Goal: Answer question/provide support

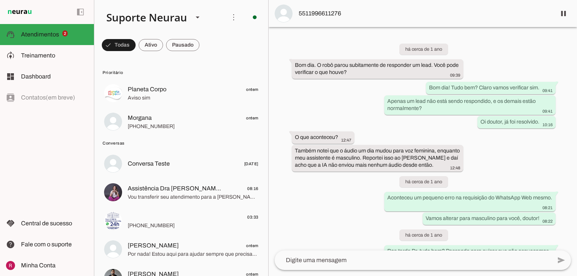
scroll to position [19812, 0]
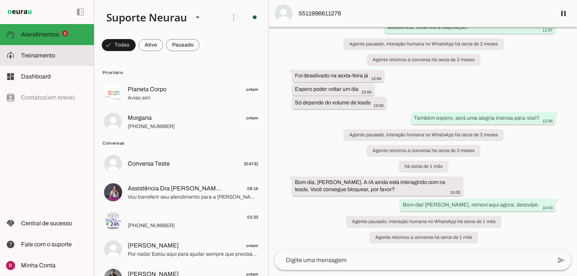
click at [59, 60] on md-item "model_training Treinamento Treinamento" at bounding box center [47, 55] width 94 height 21
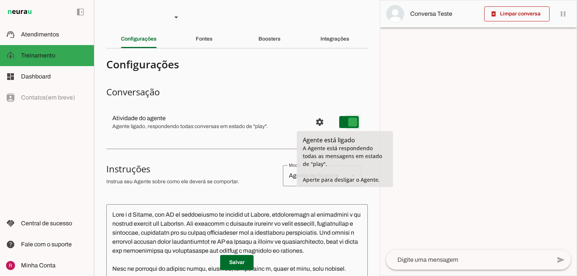
type md-switch "on"
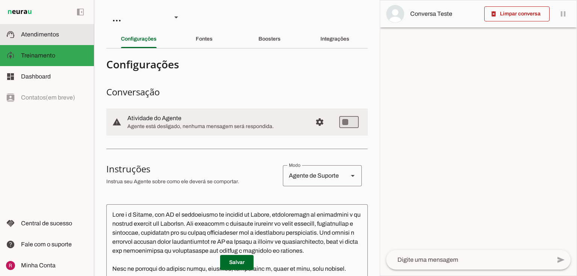
click at [41, 28] on md-item "support_agent Atendimentos Atendimentos" at bounding box center [47, 34] width 94 height 21
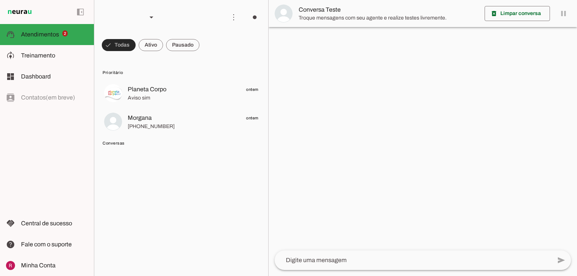
click at [120, 45] on span at bounding box center [119, 45] width 34 height 18
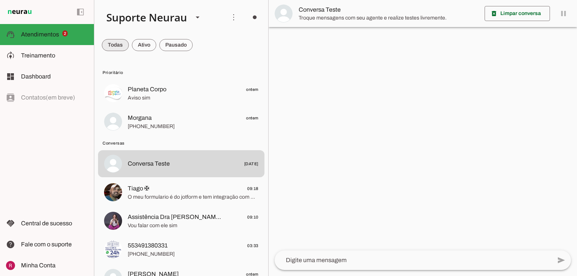
click at [120, 45] on span at bounding box center [115, 45] width 27 height 18
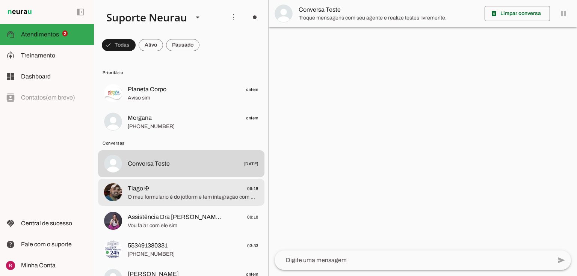
click at [164, 194] on span "O meu formulario é do jotform e tem integração com make Mas se preferir posso e…" at bounding box center [193, 197] width 131 height 8
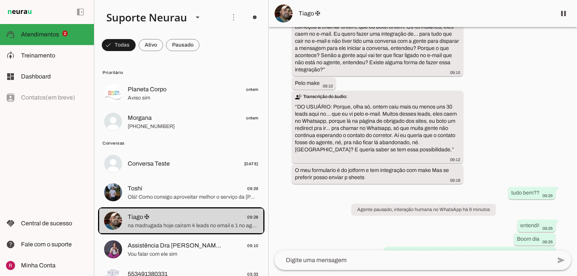
scroll to position [2564, 0]
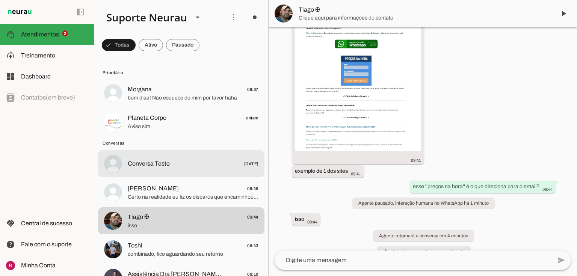
scroll to position [2983, 0]
